Goal: Task Accomplishment & Management: Use online tool/utility

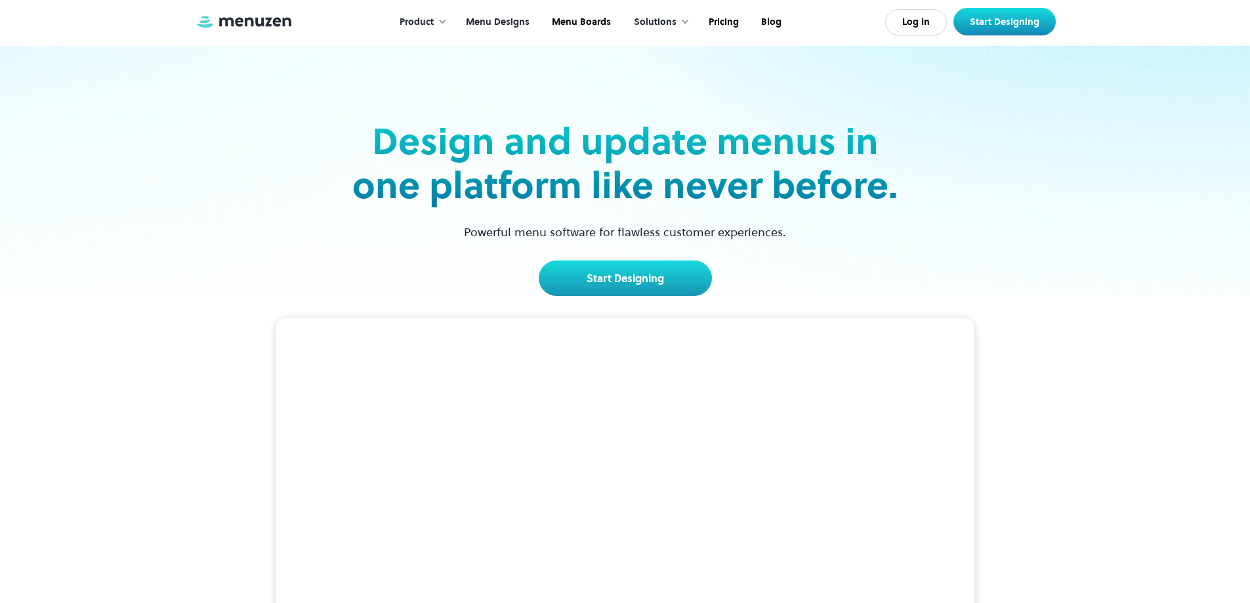
click at [510, 25] on link "Menu Designs" at bounding box center [497, 22] width 86 height 41
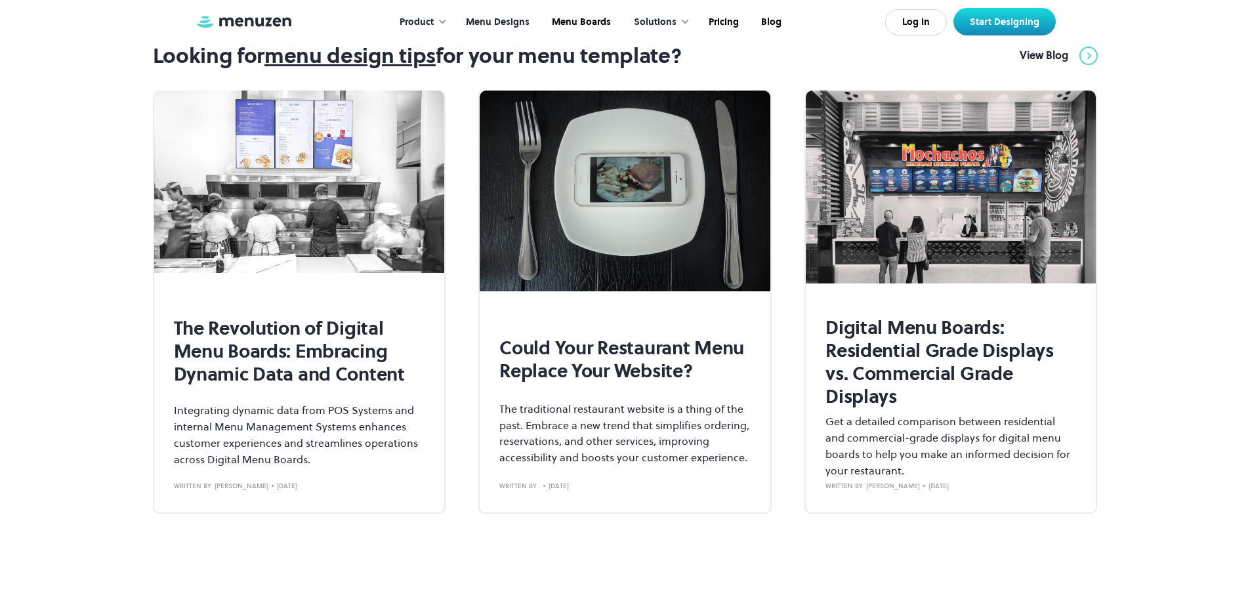
scroll to position [4849, 0]
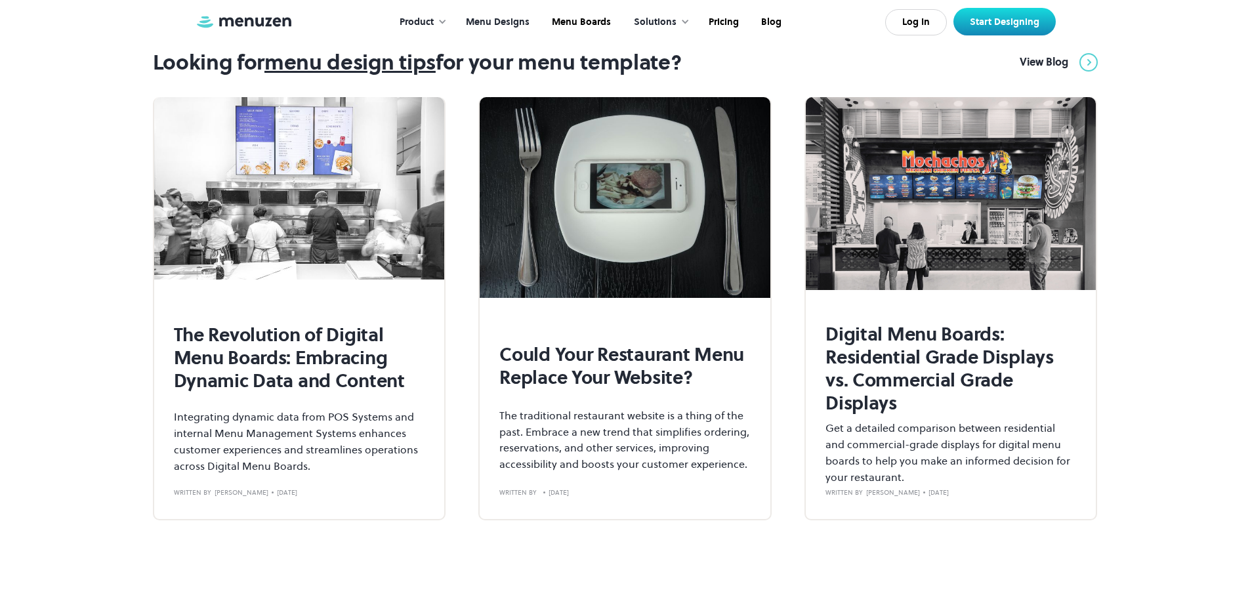
click at [516, 26] on link "Menu Designs" at bounding box center [497, 22] width 86 height 41
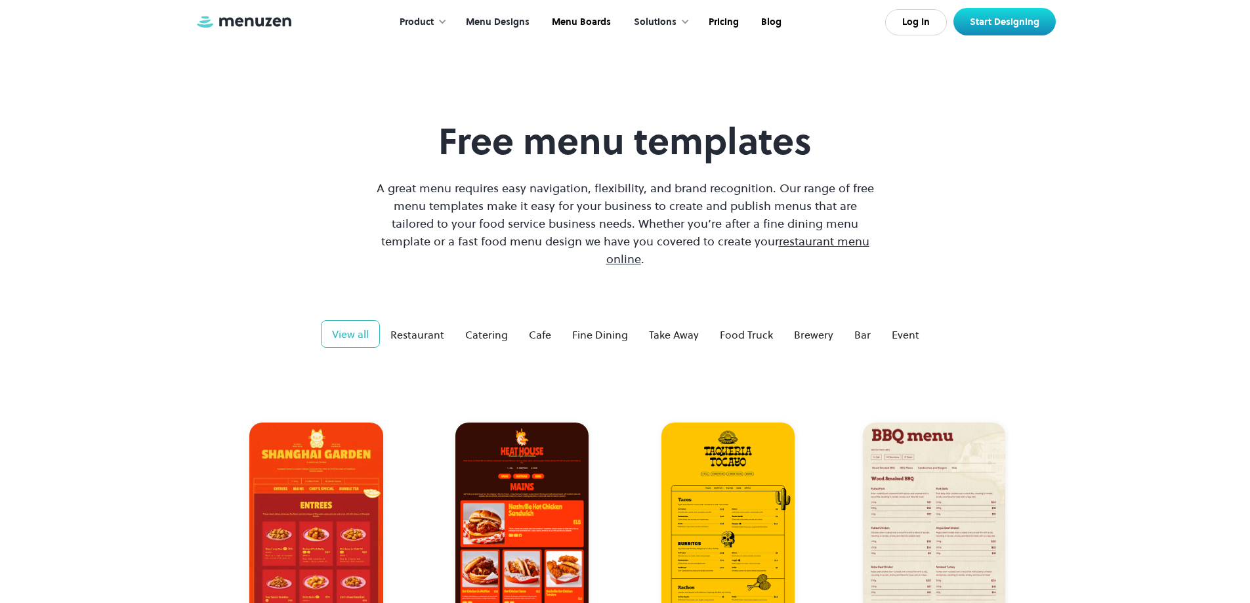
click at [433, 18] on div "Product" at bounding box center [417, 22] width 34 height 14
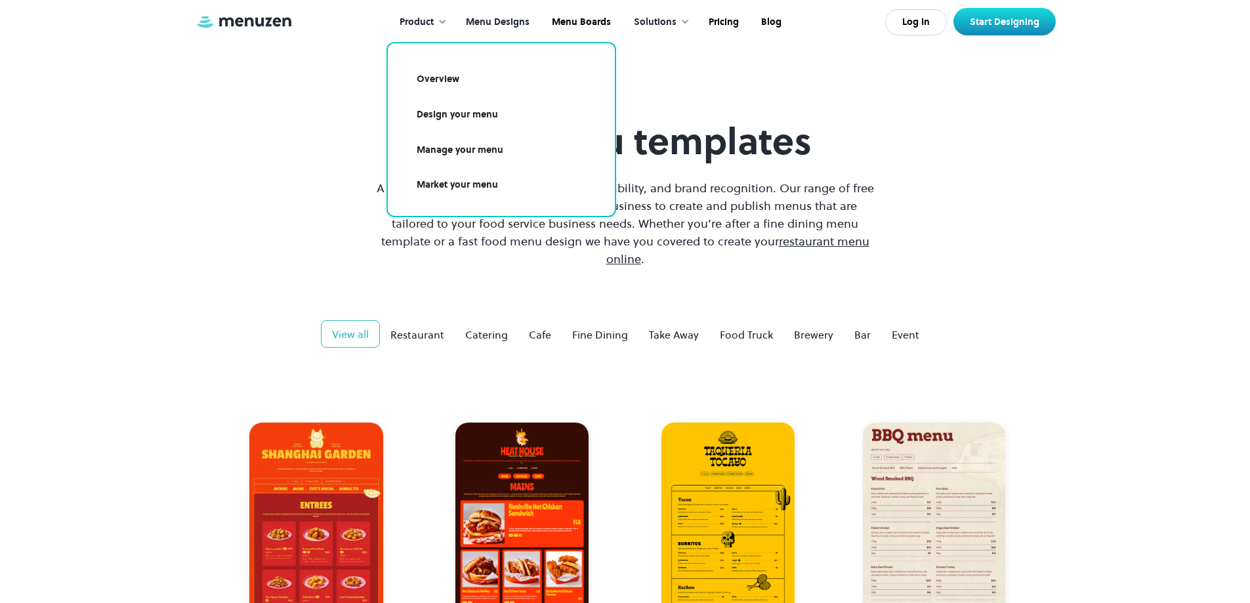
click at [492, 116] on link "Design your menu" at bounding box center [502, 115] width 196 height 30
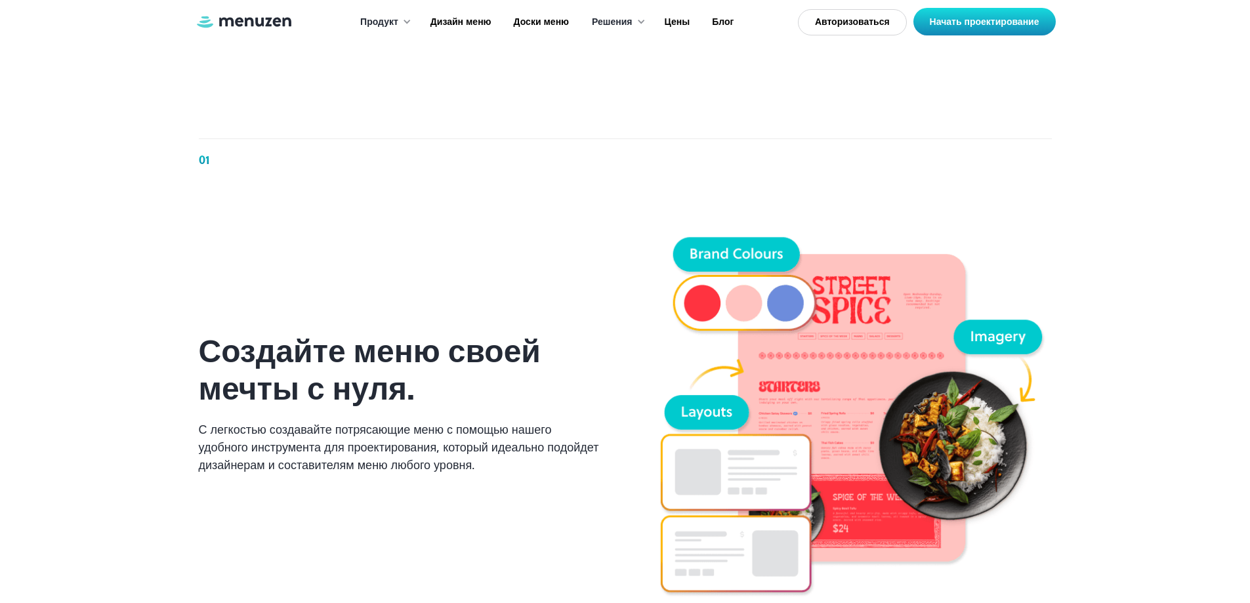
scroll to position [853, 0]
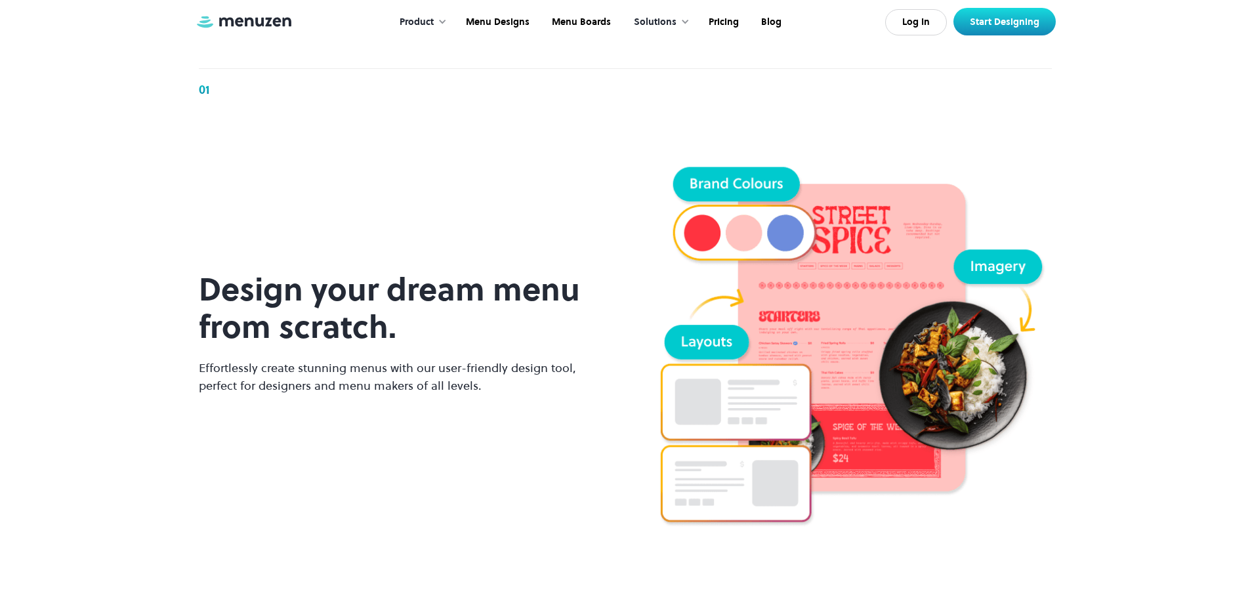
scroll to position [835, 0]
